Goal: Check status: Check status

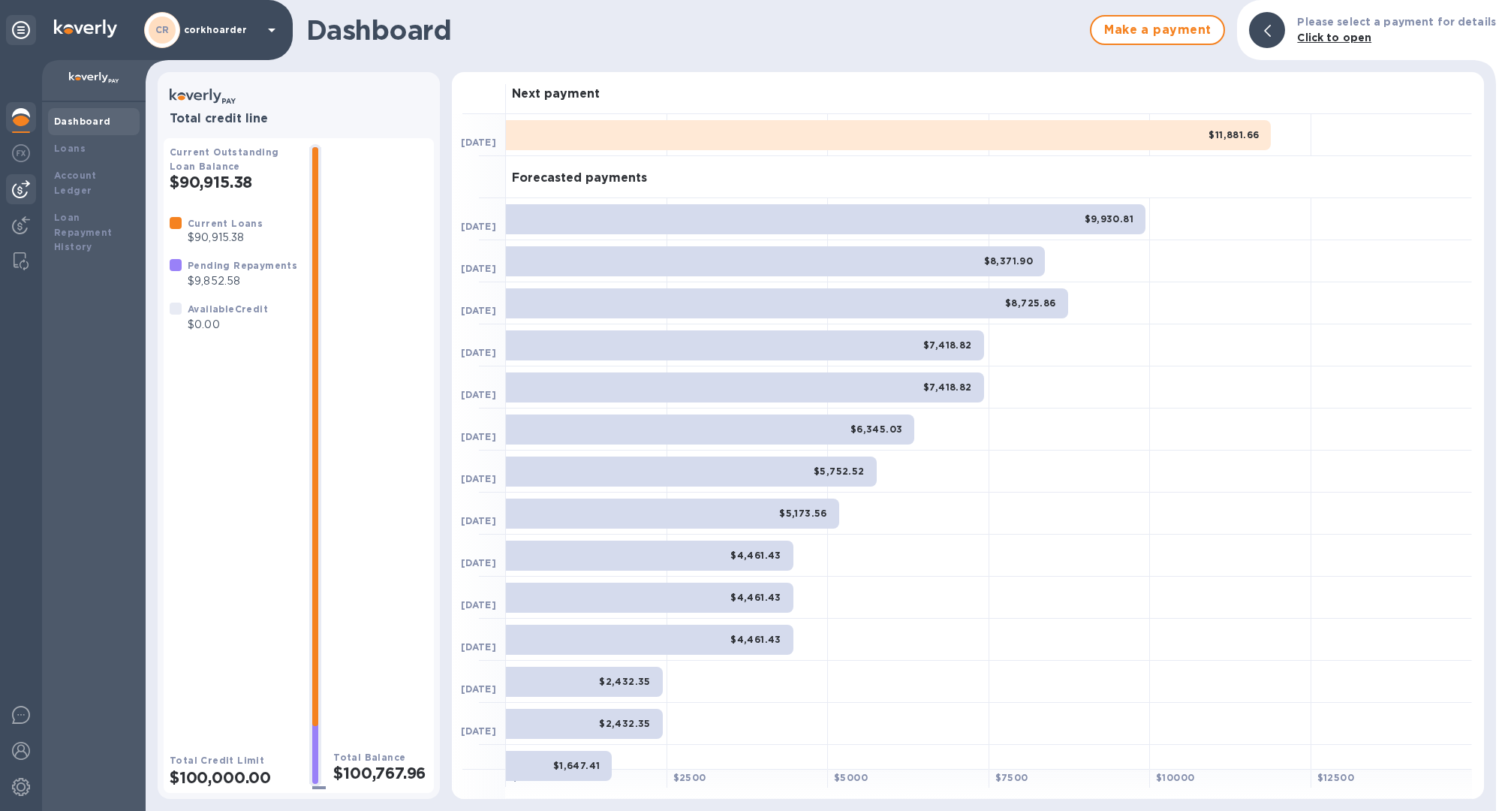
drag, startPoint x: 38, startPoint y: 189, endPoint x: 28, endPoint y: 195, distance: 12.1
click at [38, 189] on div at bounding box center [21, 435] width 42 height 751
click at [27, 196] on img at bounding box center [21, 189] width 18 height 18
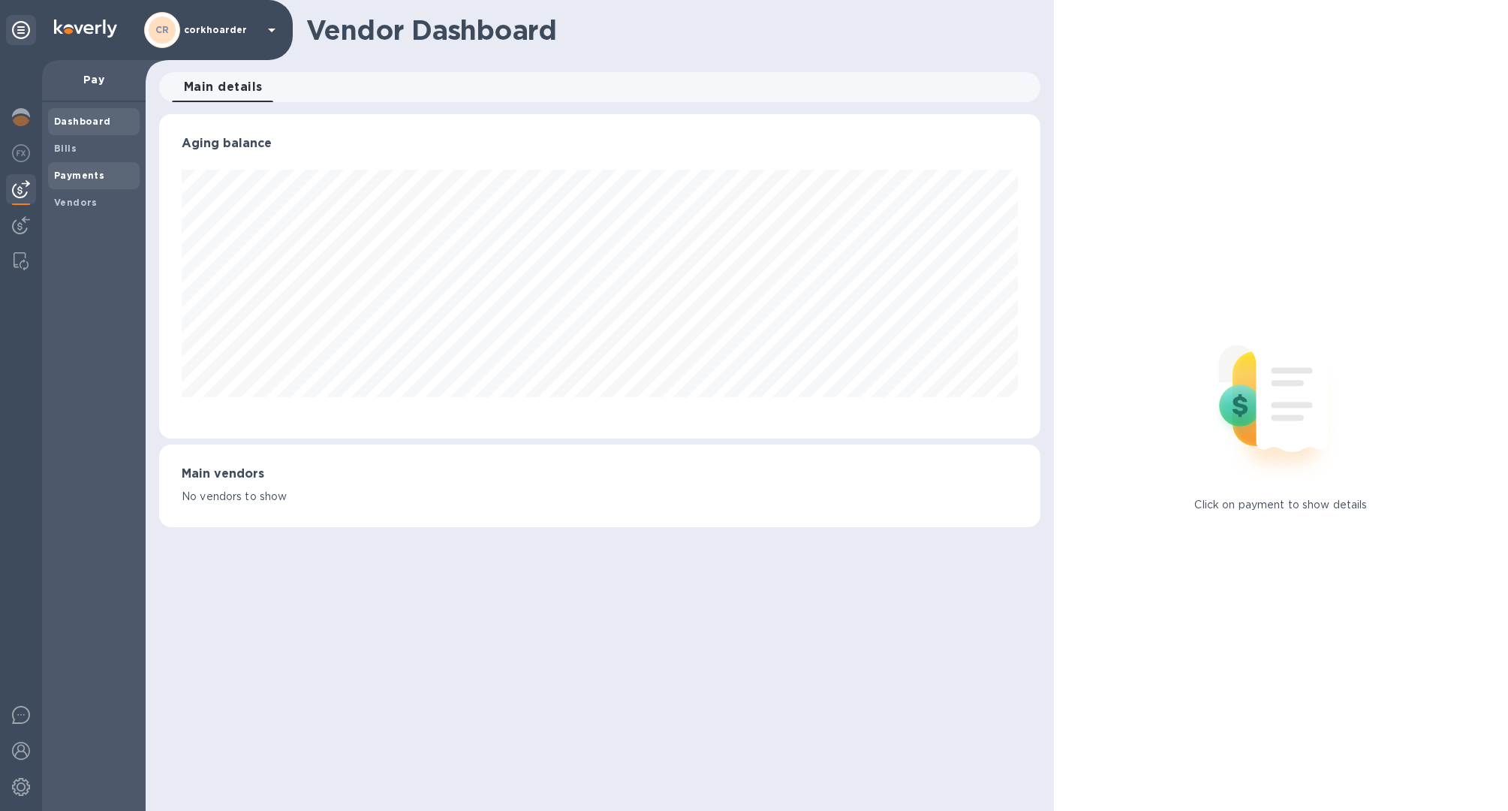
scroll to position [324, 875]
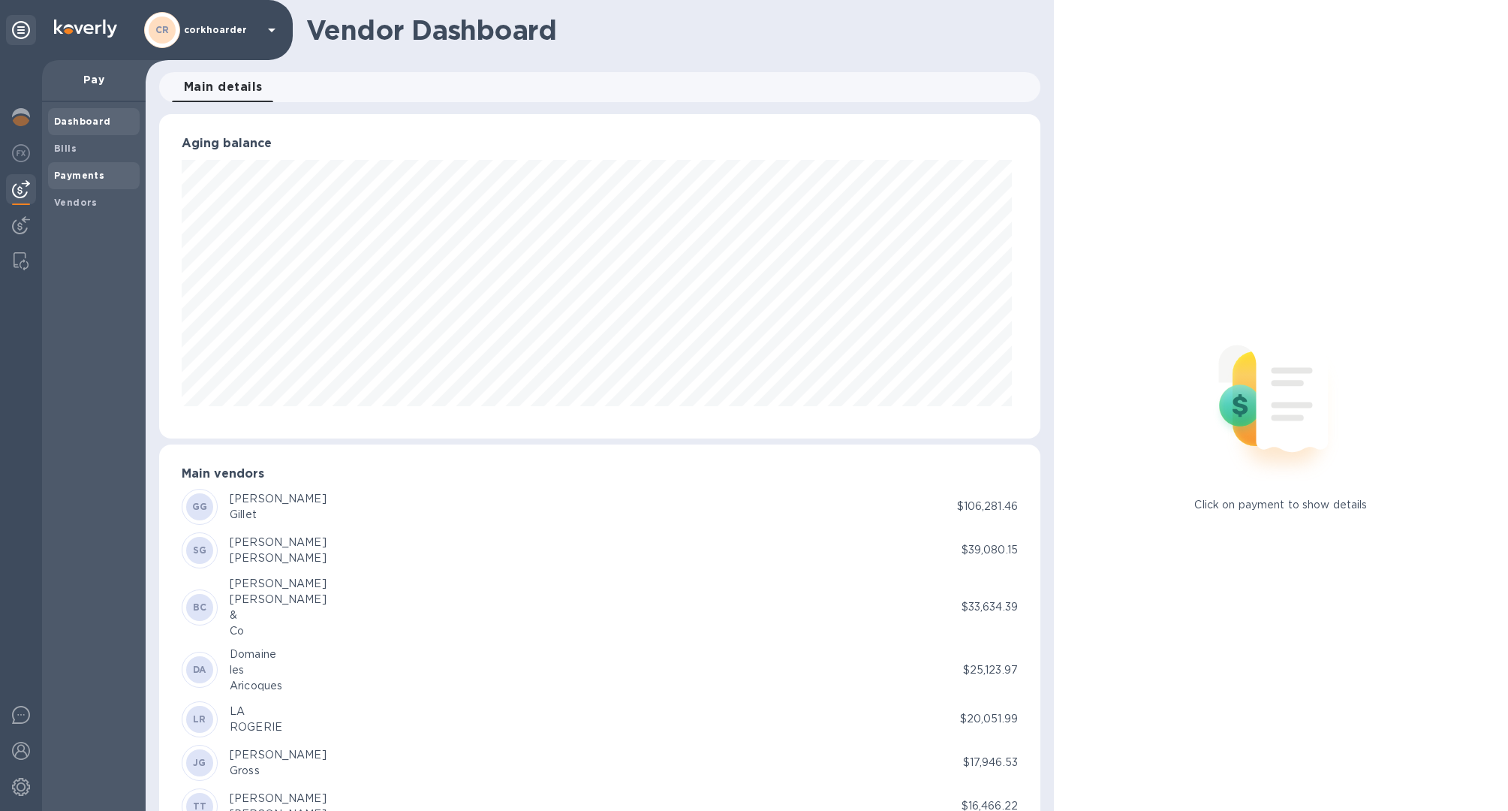
click at [87, 173] on b "Payments" at bounding box center [79, 175] width 50 height 11
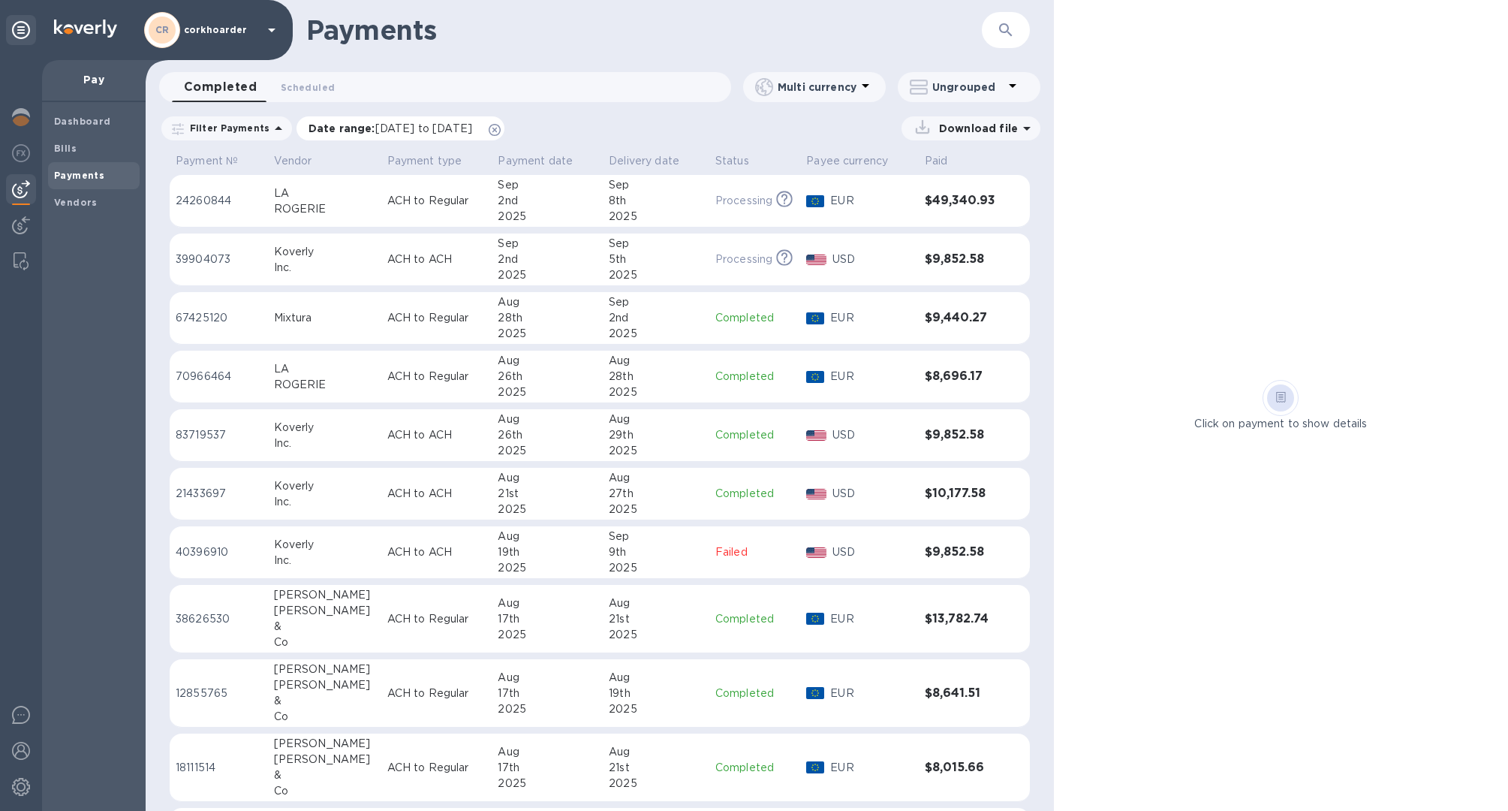
click at [501, 132] on icon at bounding box center [495, 130] width 12 height 12
click at [30, 126] on div at bounding box center [21, 118] width 30 height 33
